Goal: Information Seeking & Learning: Learn about a topic

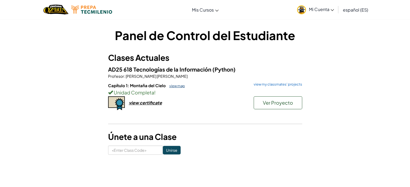
click at [177, 84] on link "view map" at bounding box center [175, 86] width 18 height 4
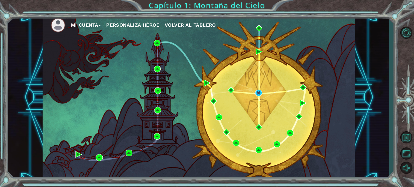
click at [183, 23] on span "Volver al Tablero" at bounding box center [190, 25] width 51 height 6
